Goal: Task Accomplishment & Management: Complete application form

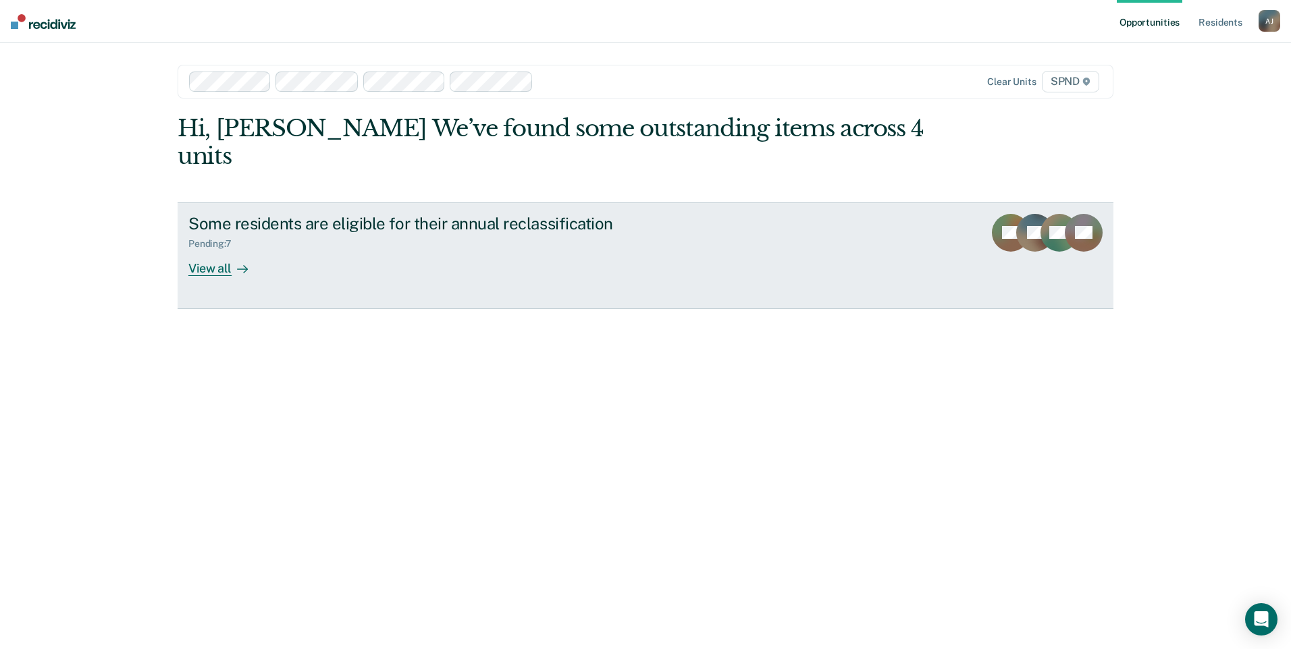
click at [204, 250] on div "View all" at bounding box center [226, 263] width 76 height 26
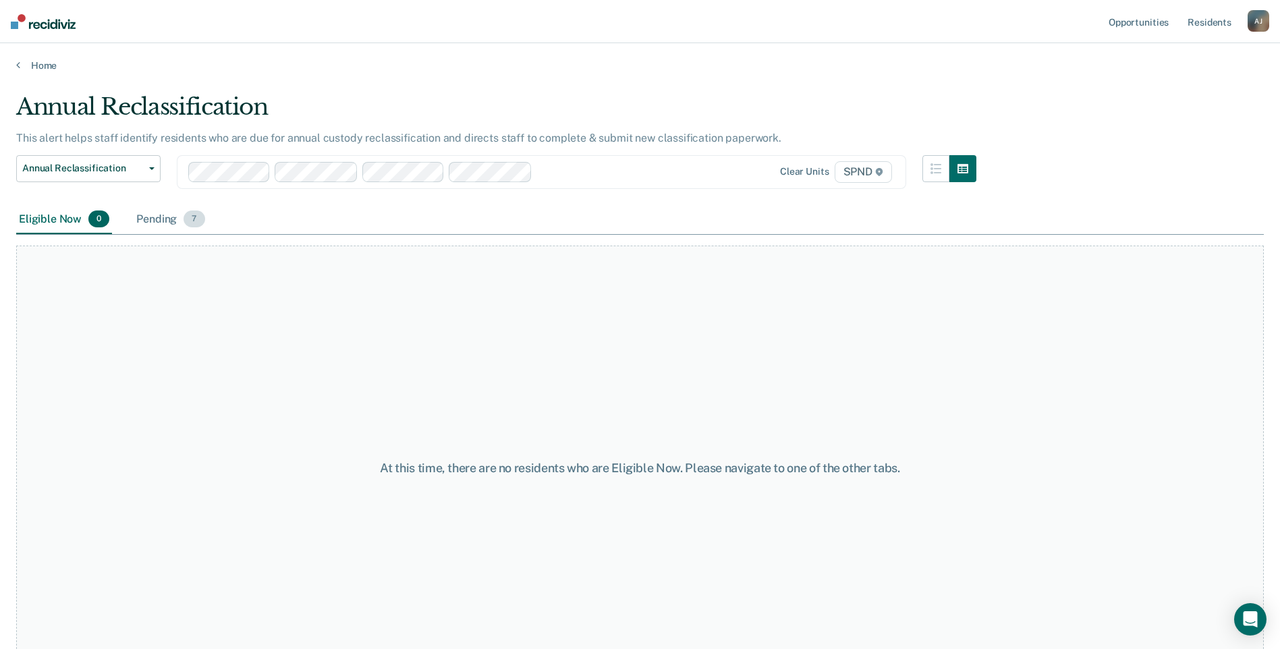
click at [174, 219] on div "Pending 7" at bounding box center [171, 220] width 74 height 30
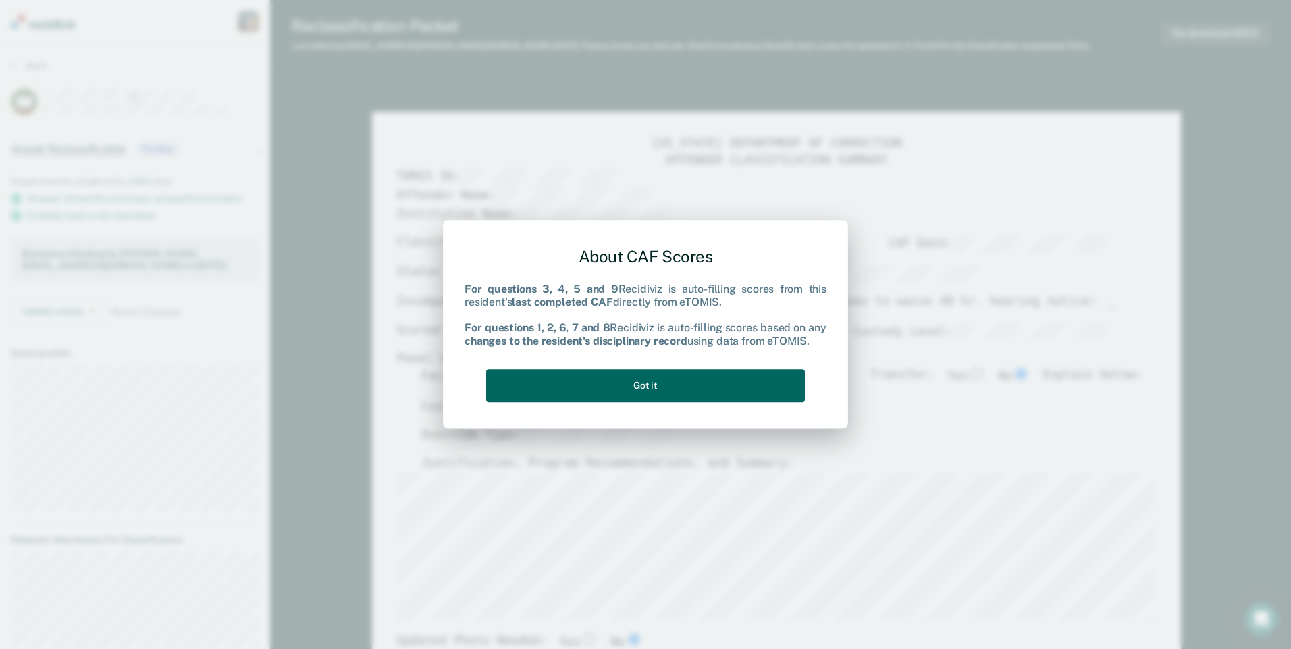
click at [684, 382] on button "Got it" at bounding box center [645, 385] width 319 height 33
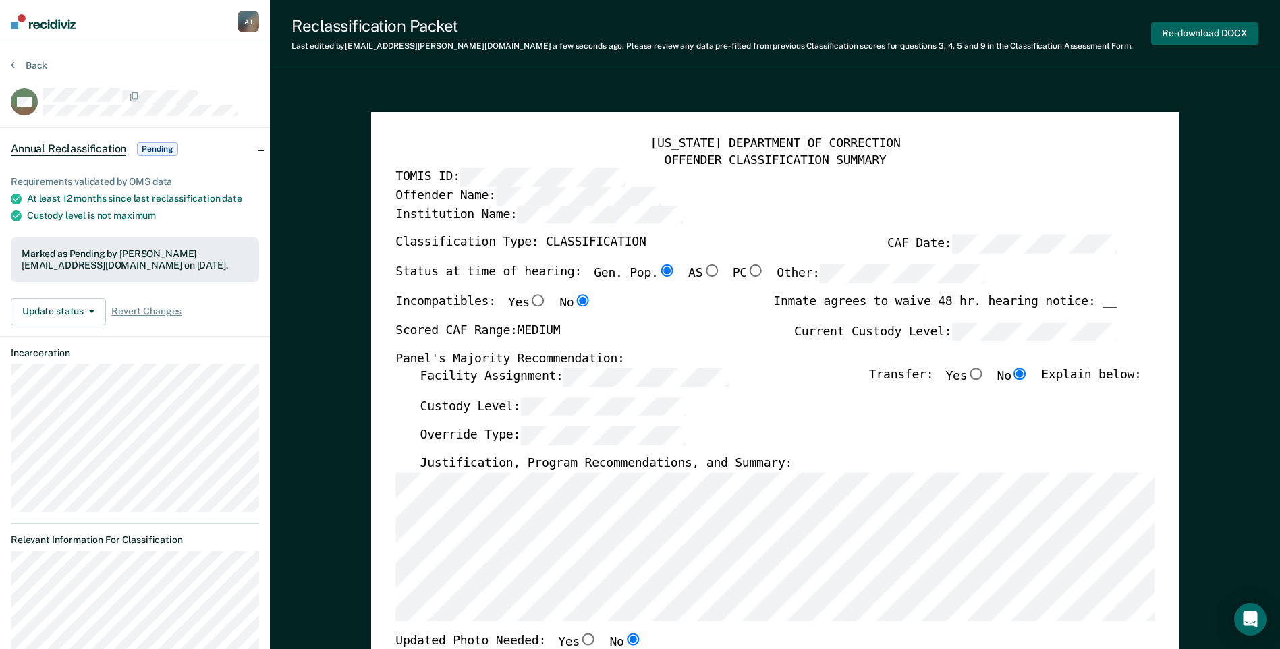
click at [1180, 27] on button "Re-download DOCX" at bounding box center [1204, 33] width 107 height 22
type textarea "x"
